Goal: Go to known website: Access a specific website the user already knows

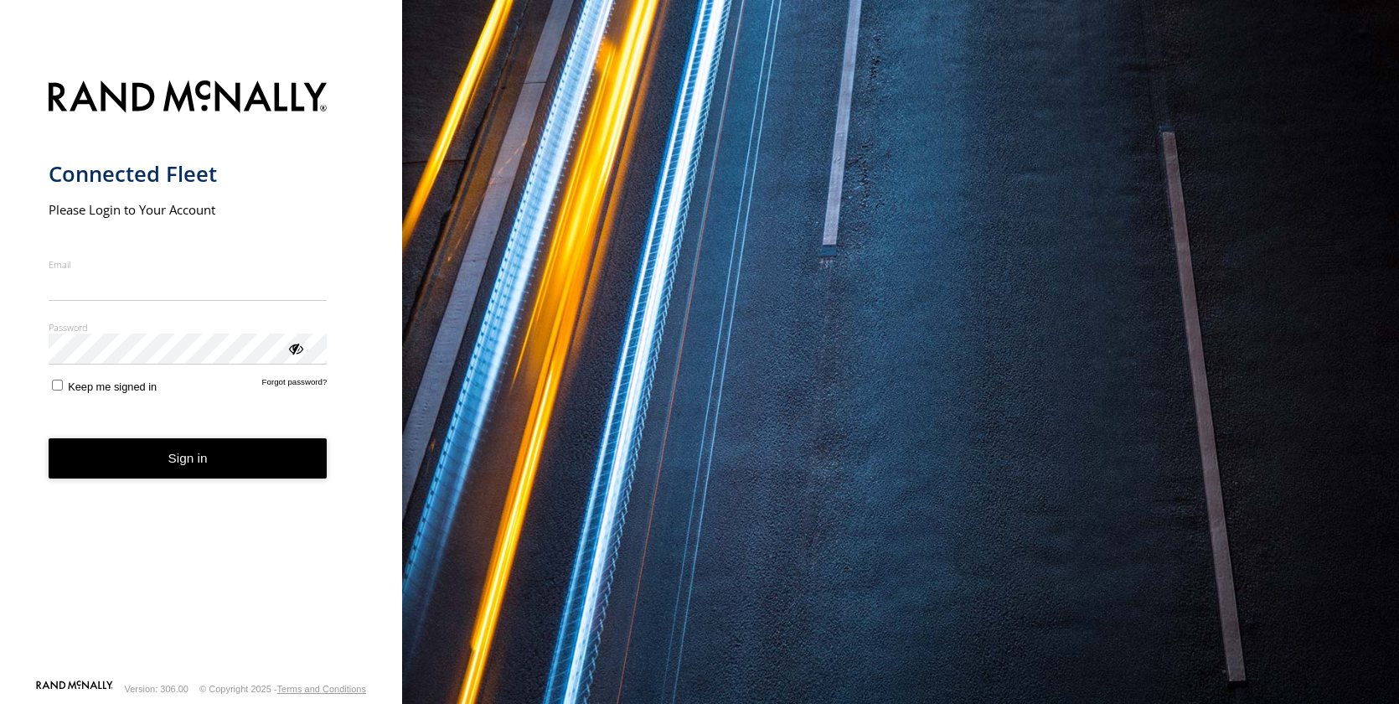
drag, startPoint x: 102, startPoint y: 289, endPoint x: 119, endPoint y: 309, distance: 26.2
click at [103, 288] on input "Email" at bounding box center [188, 286] width 279 height 30
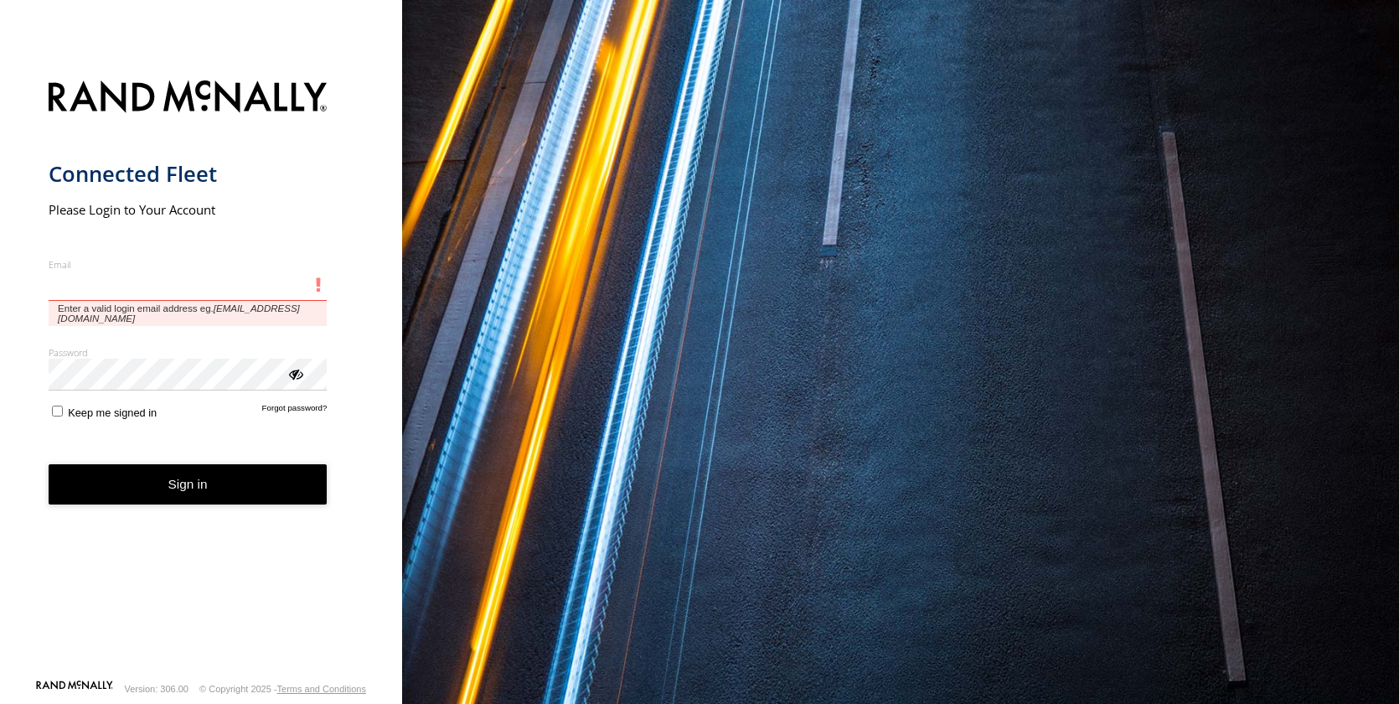
type input "**********"
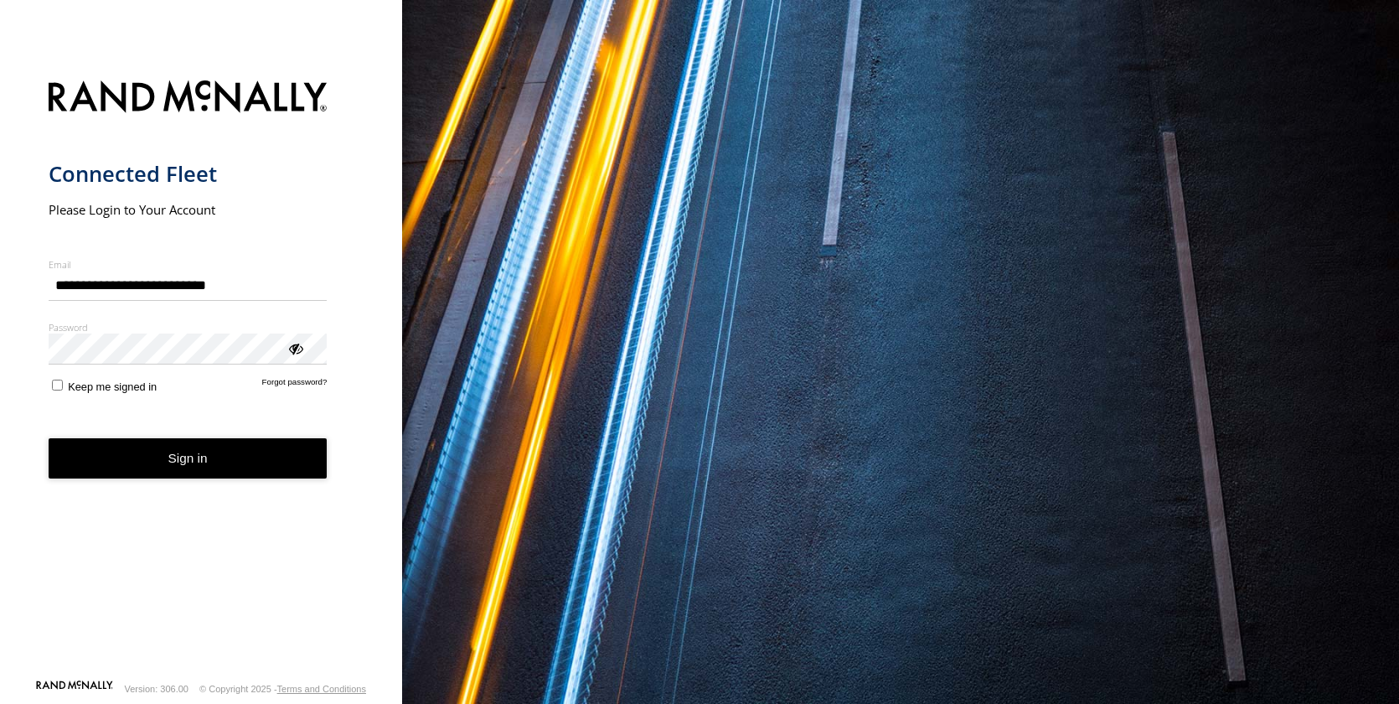
click at [121, 469] on button "Sign in" at bounding box center [188, 458] width 279 height 41
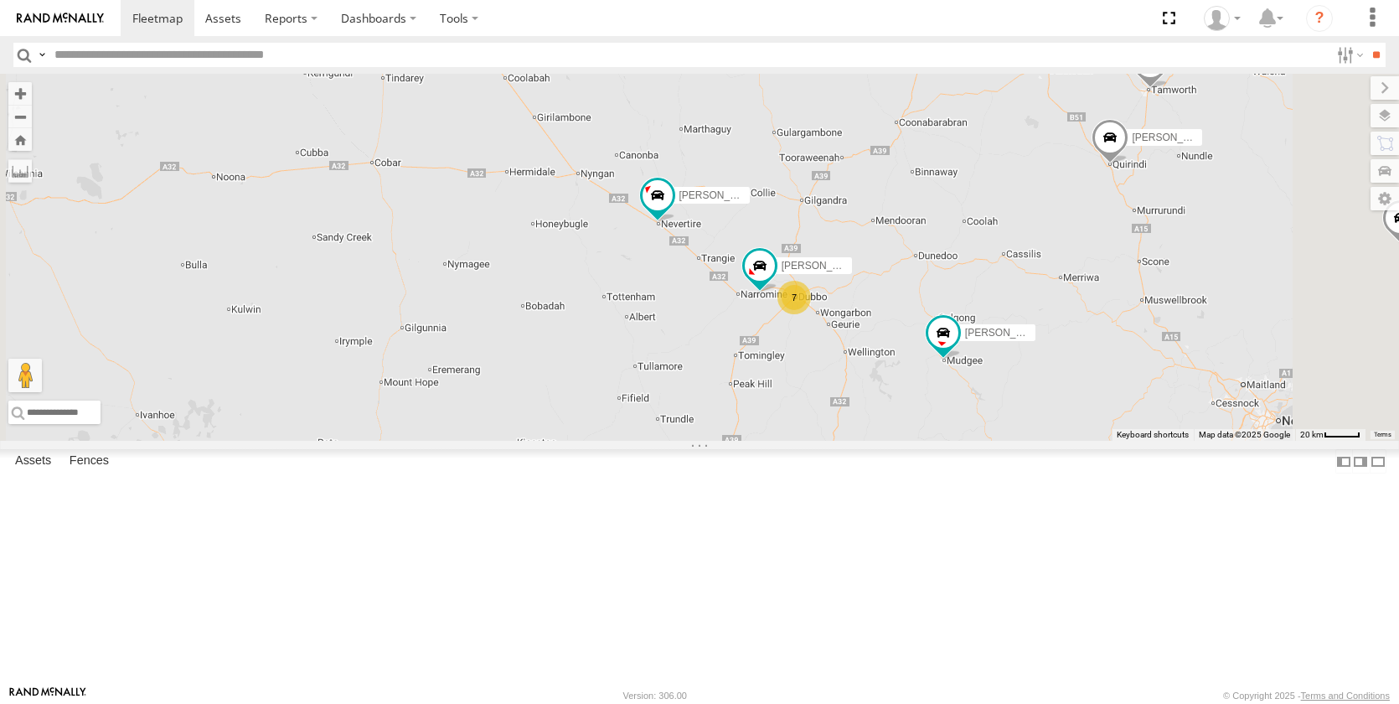
drag, startPoint x: 985, startPoint y: 354, endPoint x: 972, endPoint y: 473, distance: 119.7
click at [972, 441] on div "[PERSON_NAME] - NEW ute [PERSON_NAME] [PERSON_NAME] [PERSON_NAME] [PERSON_NAME]…" at bounding box center [699, 257] width 1399 height 367
